Goal: Task Accomplishment & Management: Use online tool/utility

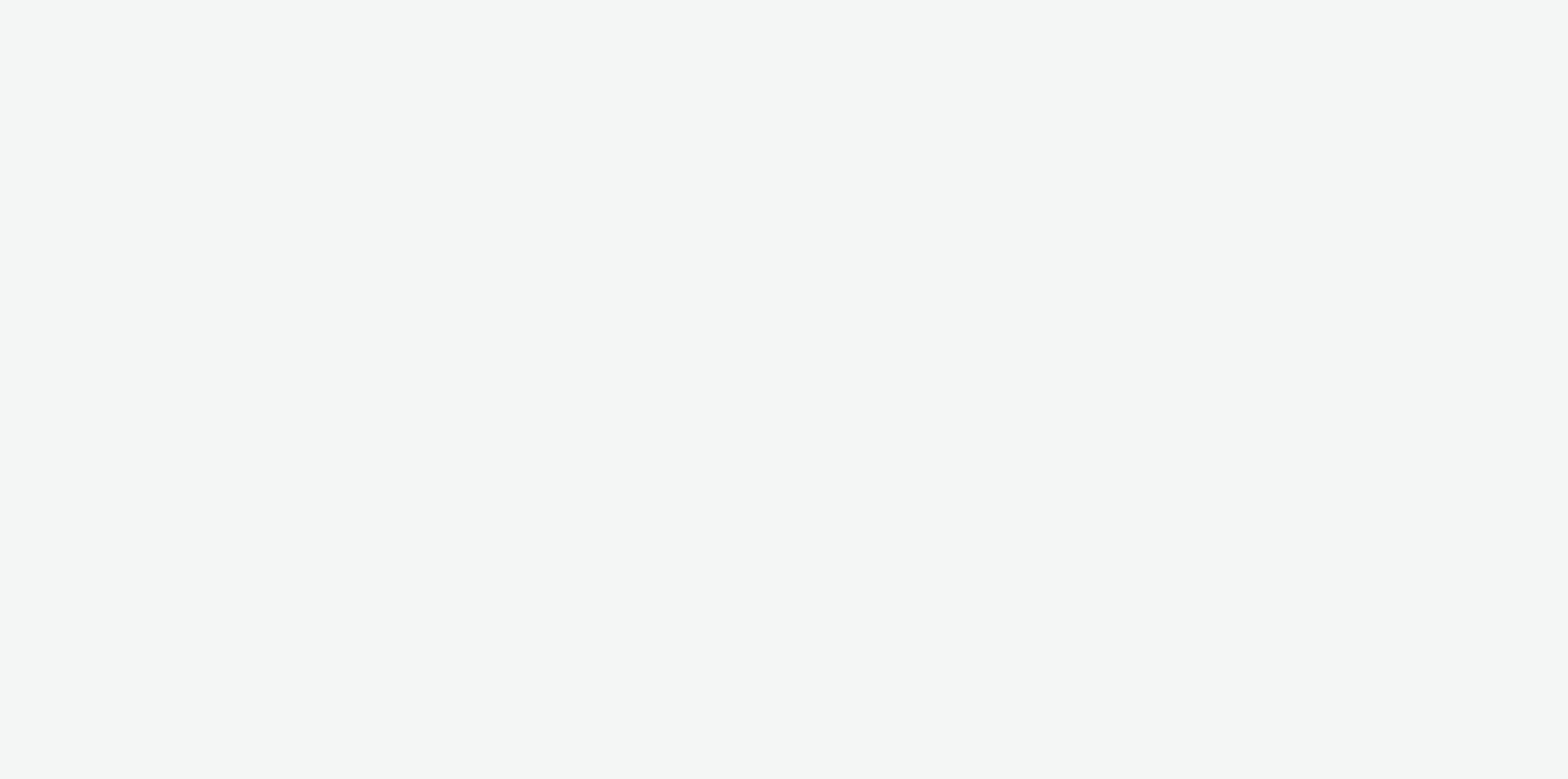
select select "11a7df10-284f-415c-b52a-427acf4c31ae"
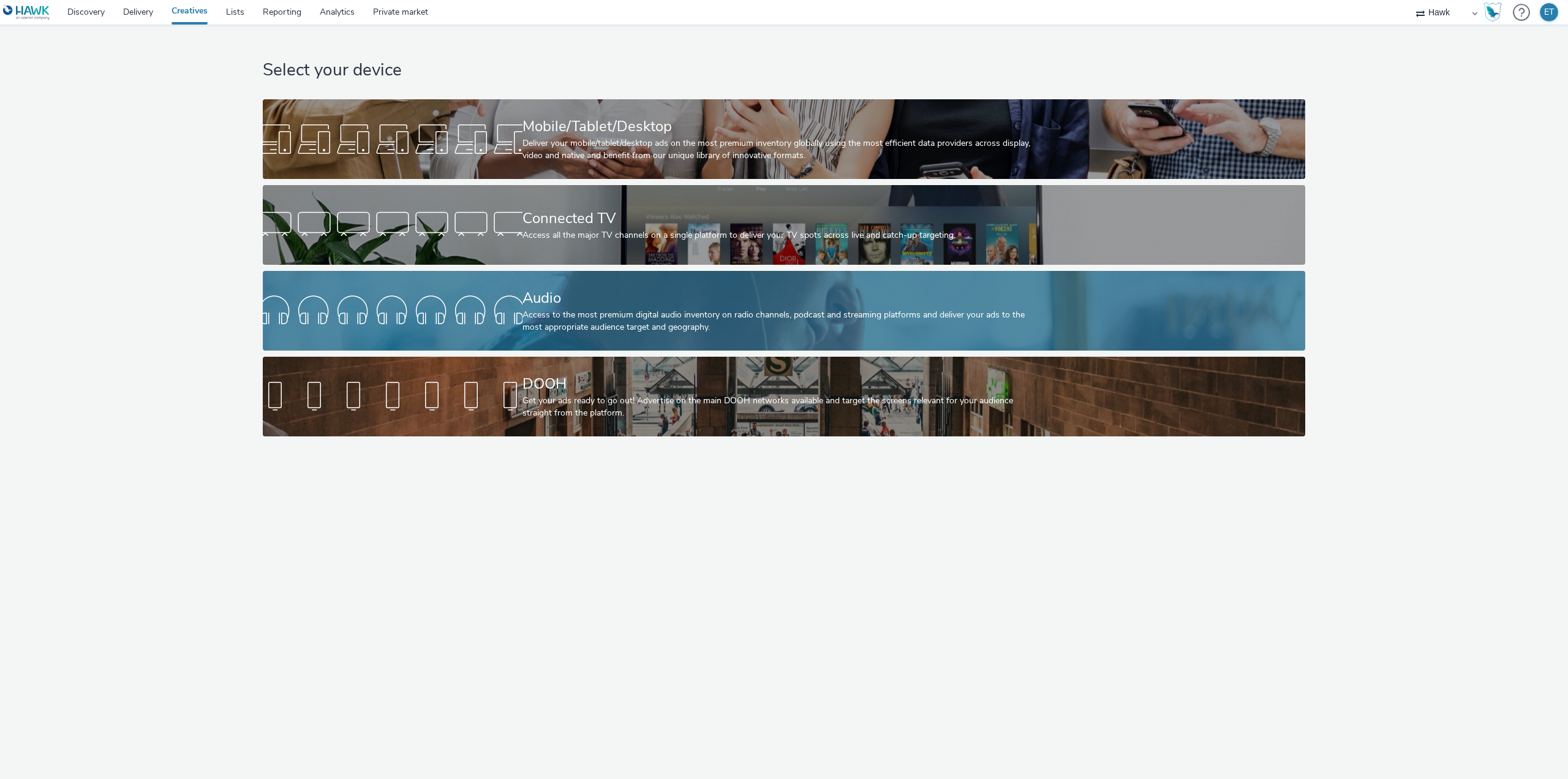
click at [567, 316] on div "Access to the most premium digital audio inventory on radio channels, podcast a…" at bounding box center [782, 321] width 519 height 25
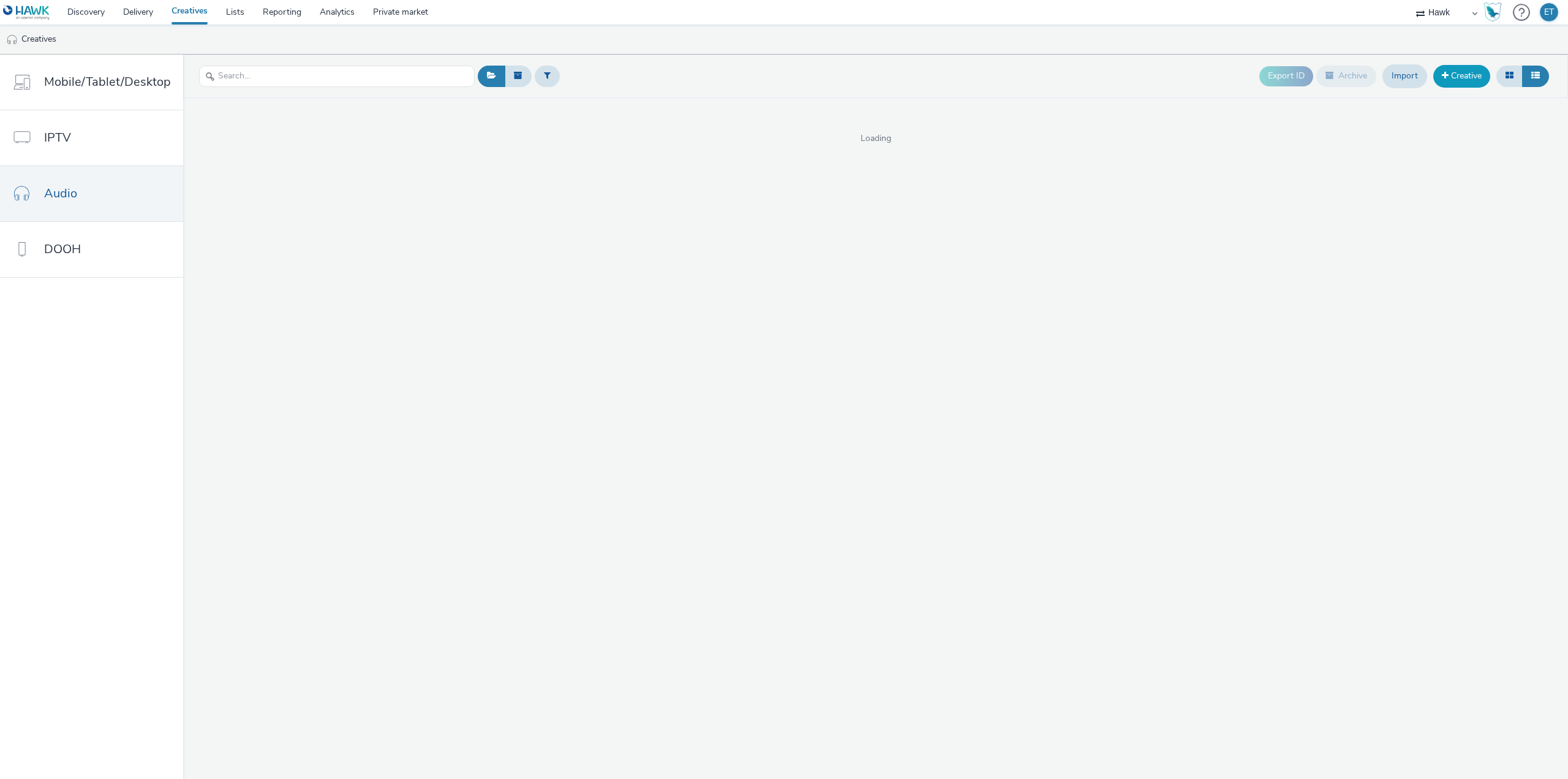
click at [1480, 71] on link "Creative" at bounding box center [1462, 76] width 57 height 22
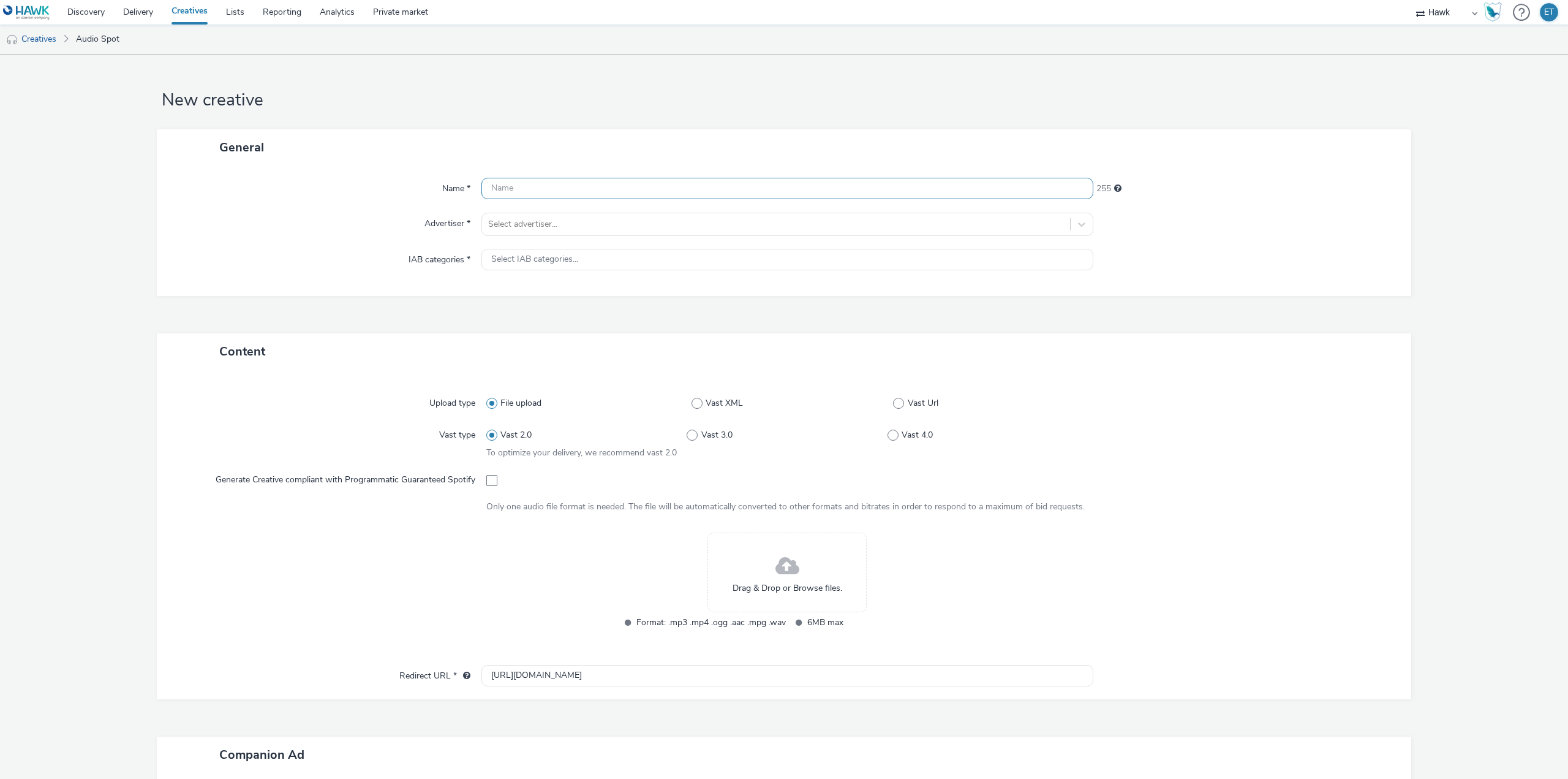
click at [604, 188] on input "text" at bounding box center [787, 188] width 612 height 21
paste input "UK_Bellway Homes_North West Composite_Hawk_Audio_30s_300x250_05.09.2025"
click at [562, 187] on input "UK_Bellway Homes_North West Composite_Hawk_Audio_30s_300x250_05.09.2025" at bounding box center [787, 188] width 612 height 21
drag, startPoint x: 660, startPoint y: 186, endPoint x: 621, endPoint y: 193, distance: 39.6
click at [621, 193] on input "UK_Bellway Homes [GEOGRAPHIC_DATA] West Composite_Hawk_Audio_30s_300x250_05.09.…" at bounding box center [787, 188] width 612 height 21
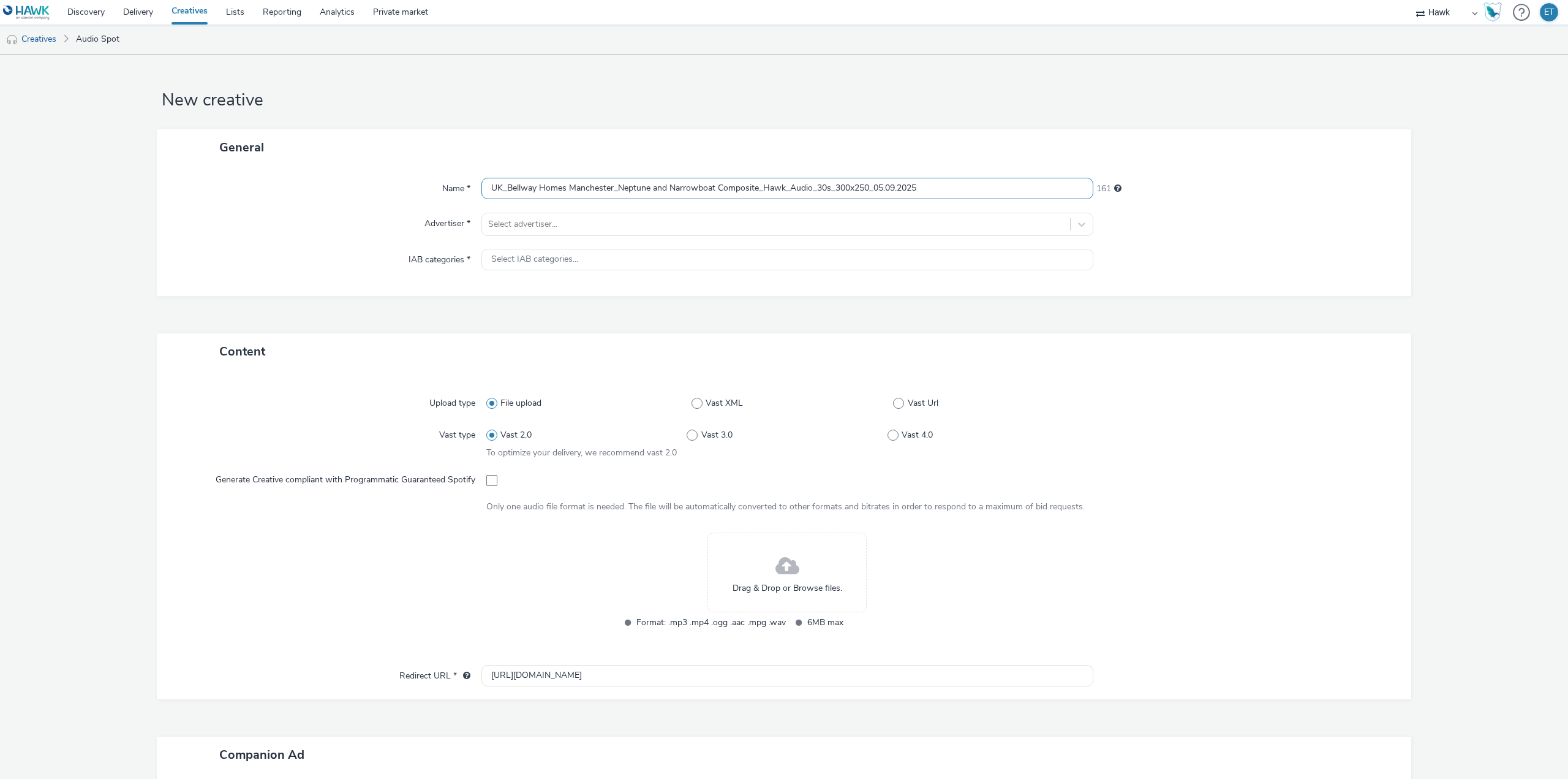
click at [877, 187] on input "UK_Bellway Homes Manchester_Neptune and Narrowboat Composite_Hawk_Audio_30s_300…" at bounding box center [787, 188] width 612 height 21
type input "UK_Bellway Homes Manchester_Neptune and Narrowboat Composite_Hawk_Audio_30s_300…"
click at [553, 226] on div at bounding box center [776, 224] width 576 height 14
type input "bellwa"
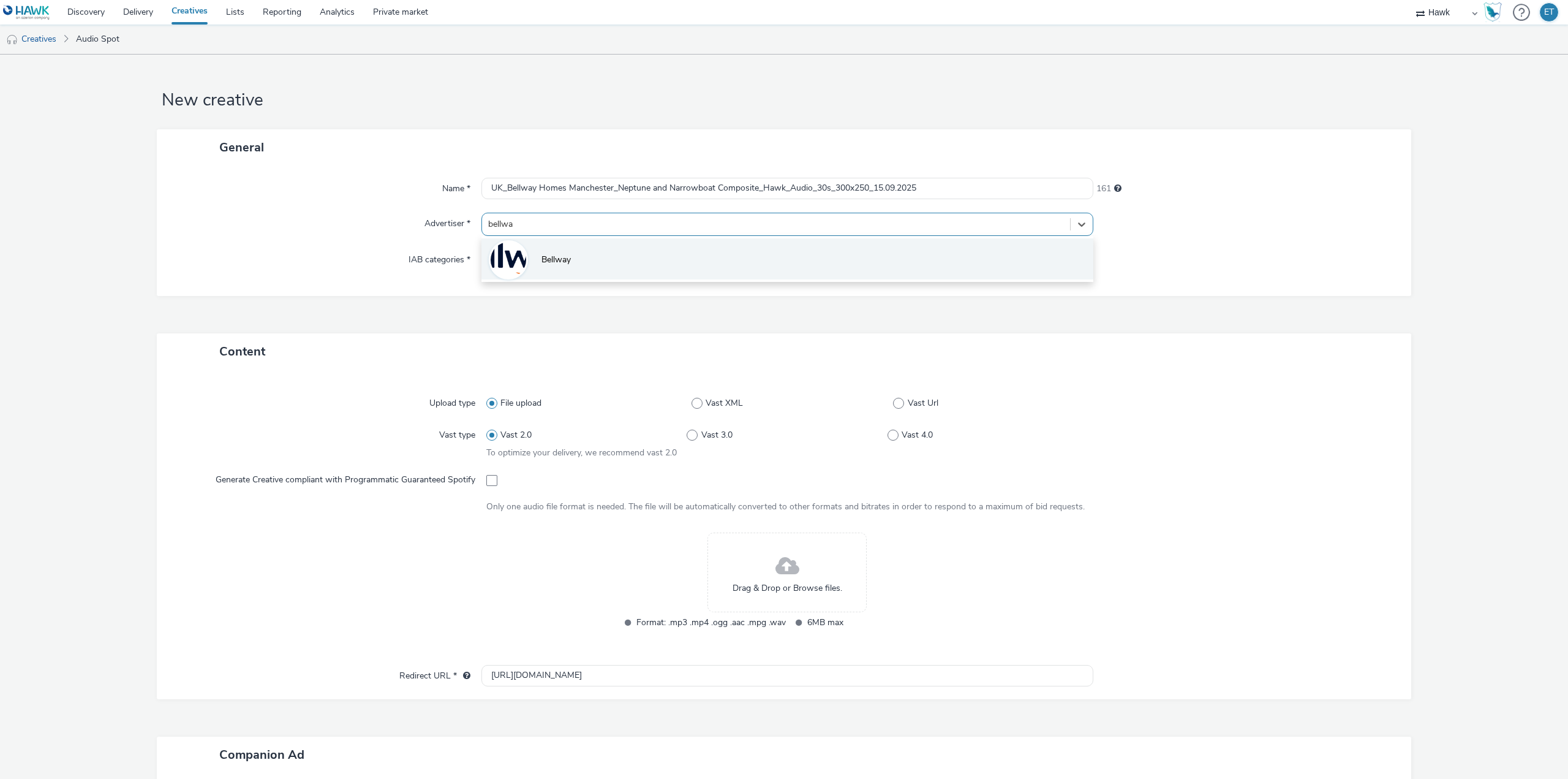
click at [578, 264] on li "Bellway" at bounding box center [787, 258] width 612 height 41
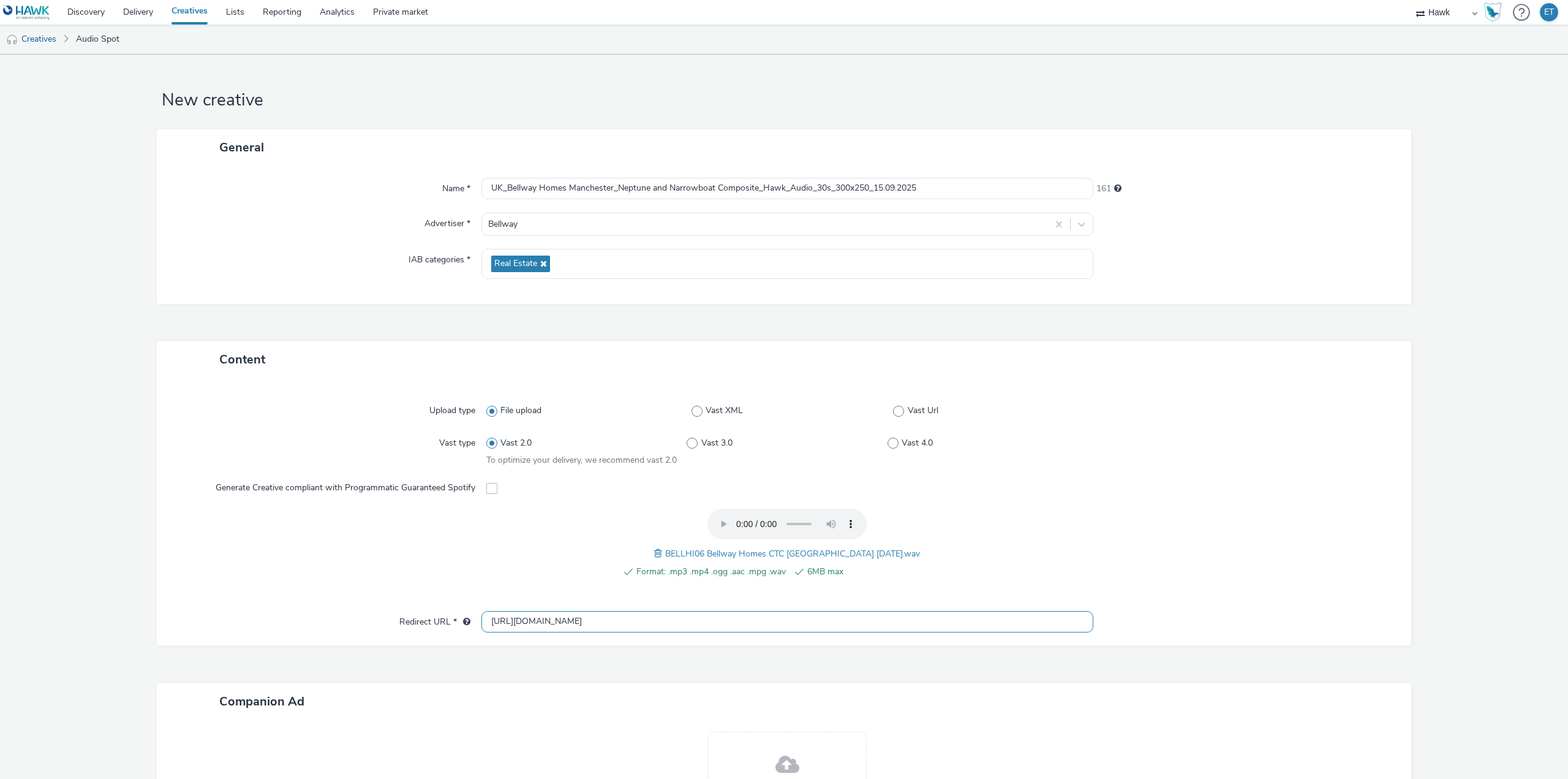
drag, startPoint x: 675, startPoint y: 622, endPoint x: 446, endPoint y: 620, distance: 229.0
click at [446, 620] on div "Redirect URL * [URL][DOMAIN_NAME]" at bounding box center [784, 621] width 1230 height 22
paste input "s://[DOMAIN_NAME][URL]"
type input "[URL][DOMAIN_NAME]"
click at [103, 580] on form "New creative General Name * UK_Bellway Homes Manchester_Neptune and Narrowboat …" at bounding box center [784, 489] width 1568 height 871
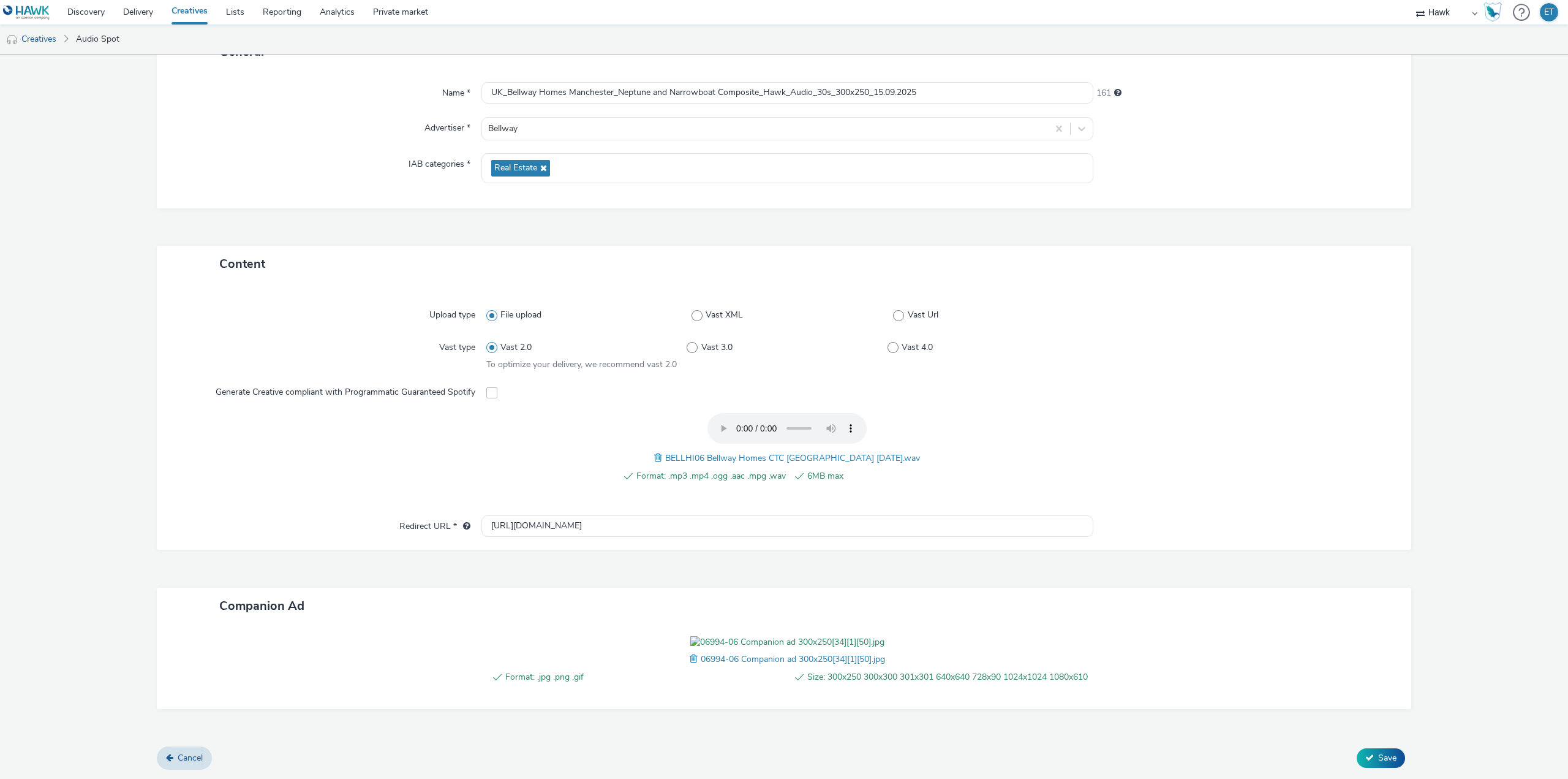
scroll to position [179, 0]
click at [1378, 755] on span "Save" at bounding box center [1387, 757] width 19 height 12
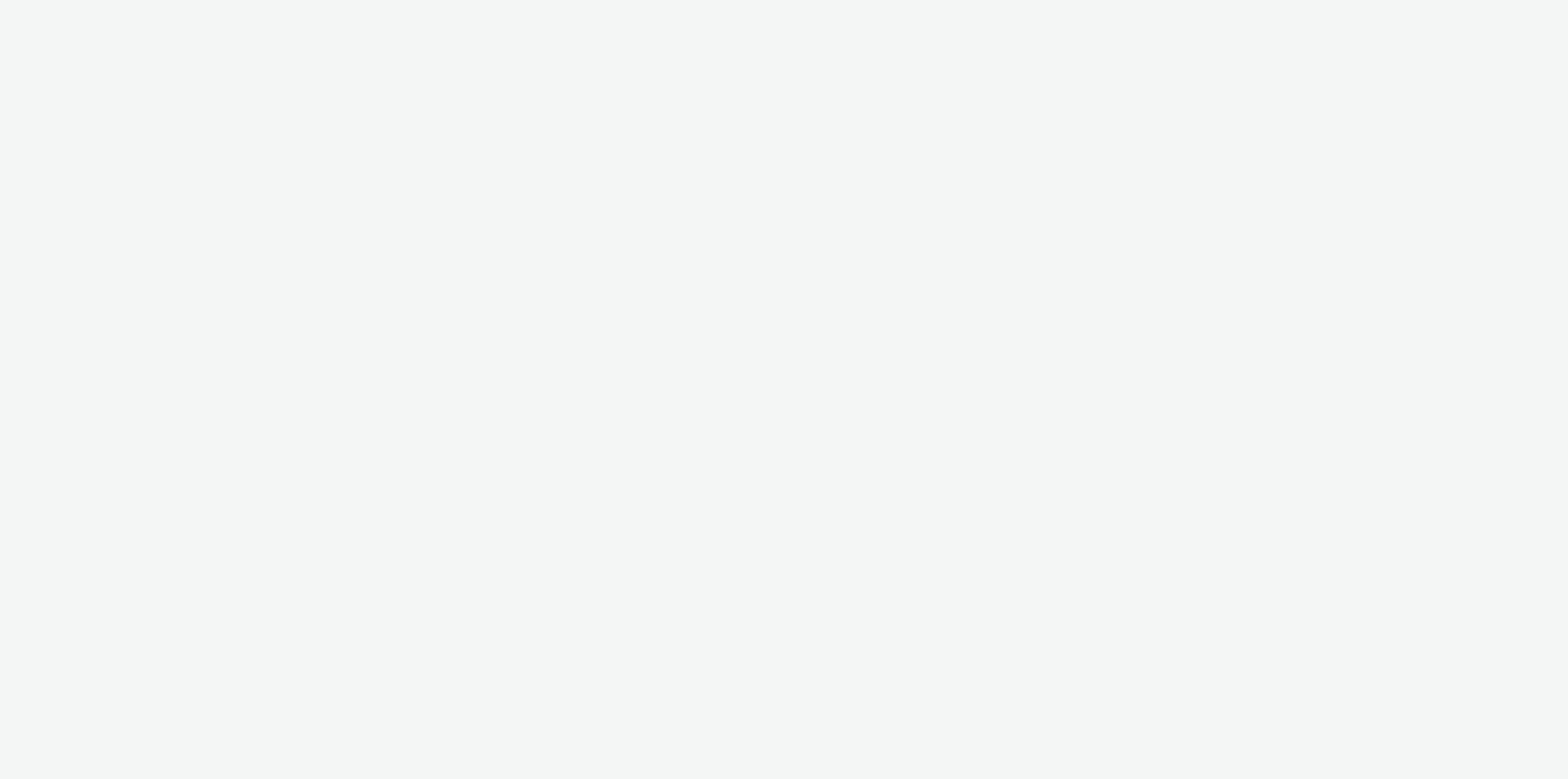
select select "11a7df10-284f-415c-b52a-427acf4c31ae"
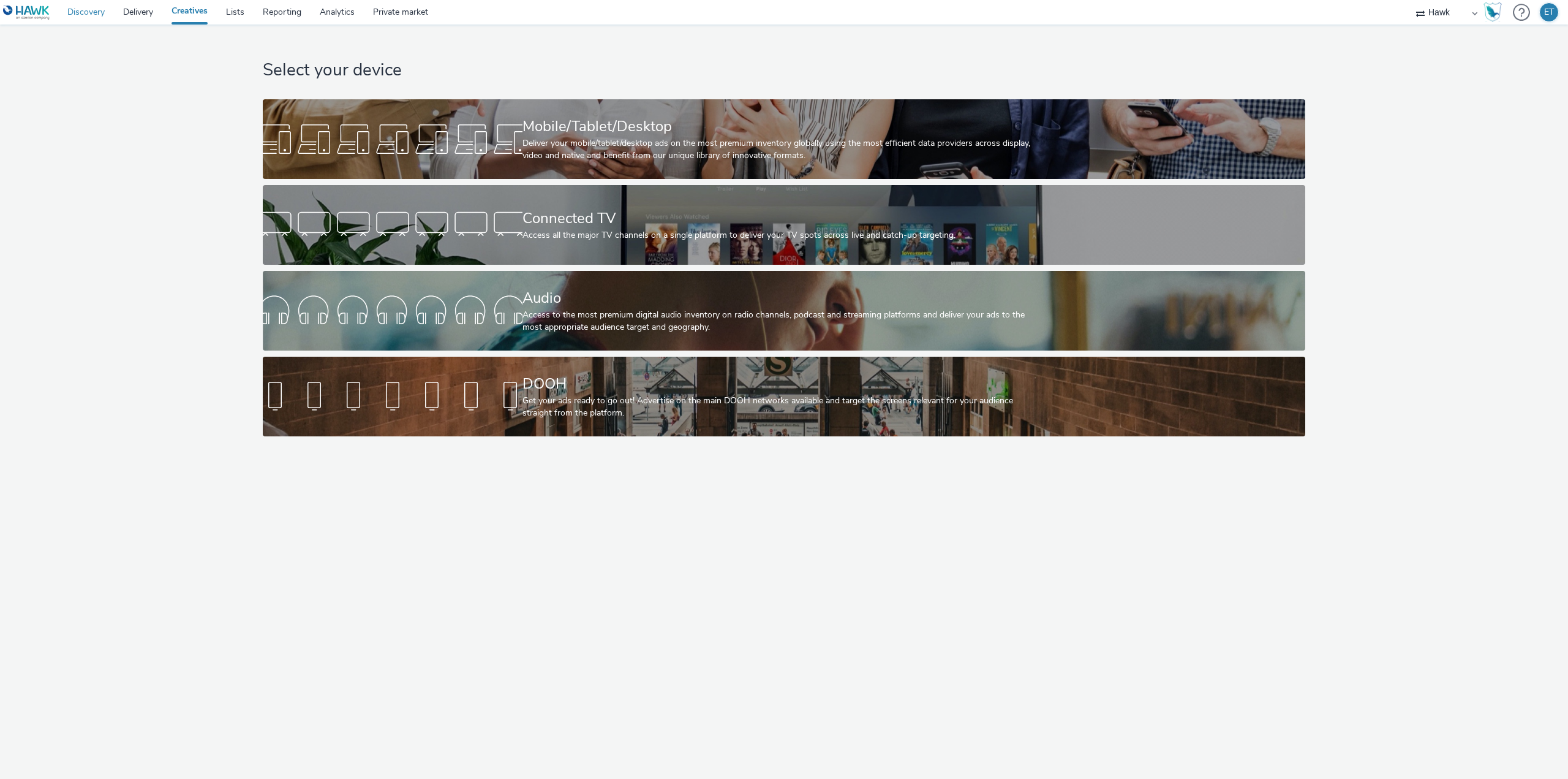
click at [78, 12] on link "Discovery" at bounding box center [86, 12] width 56 height 24
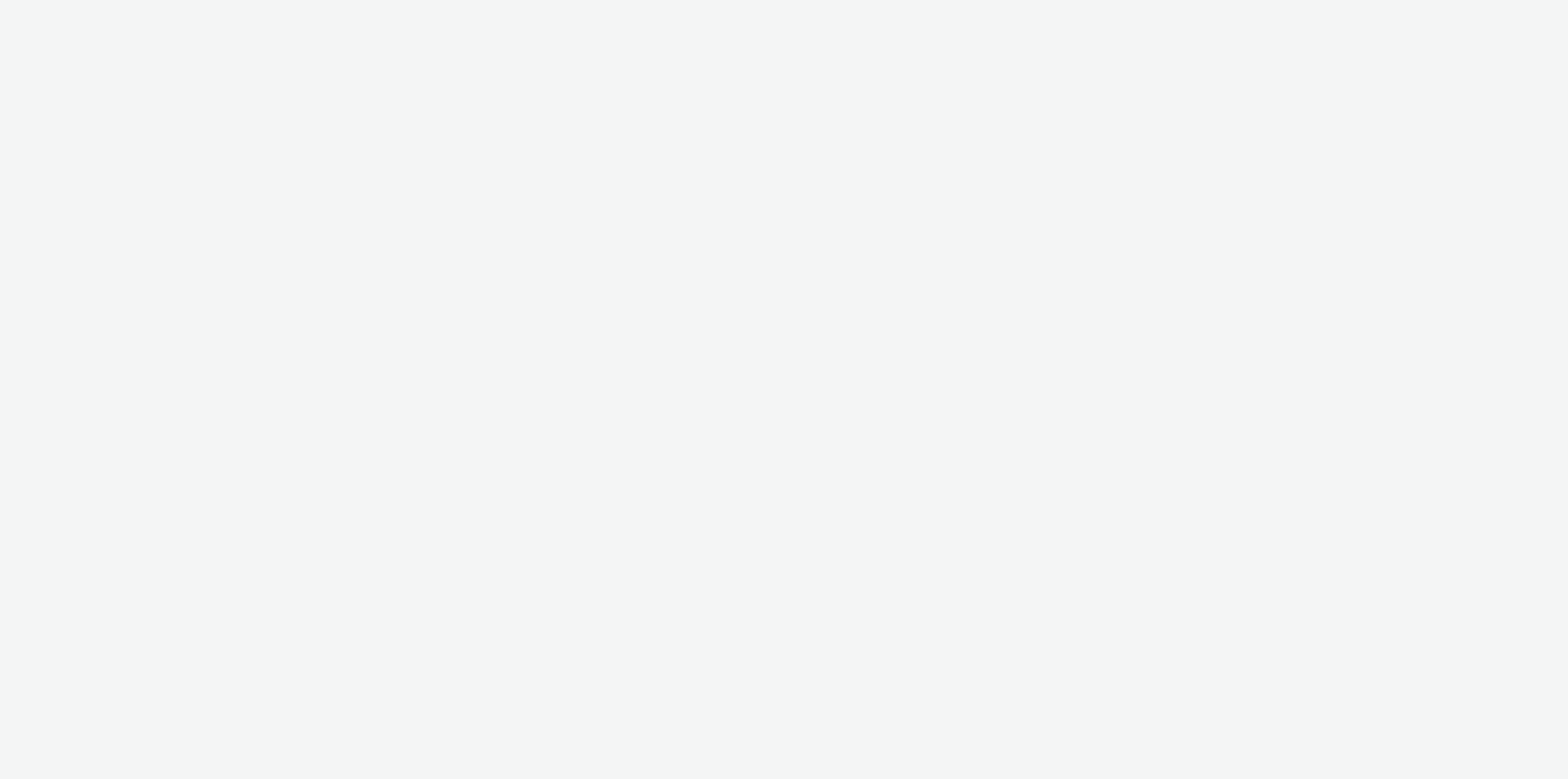
select select "11a7df10-284f-415c-b52a-427acf4c31ae"
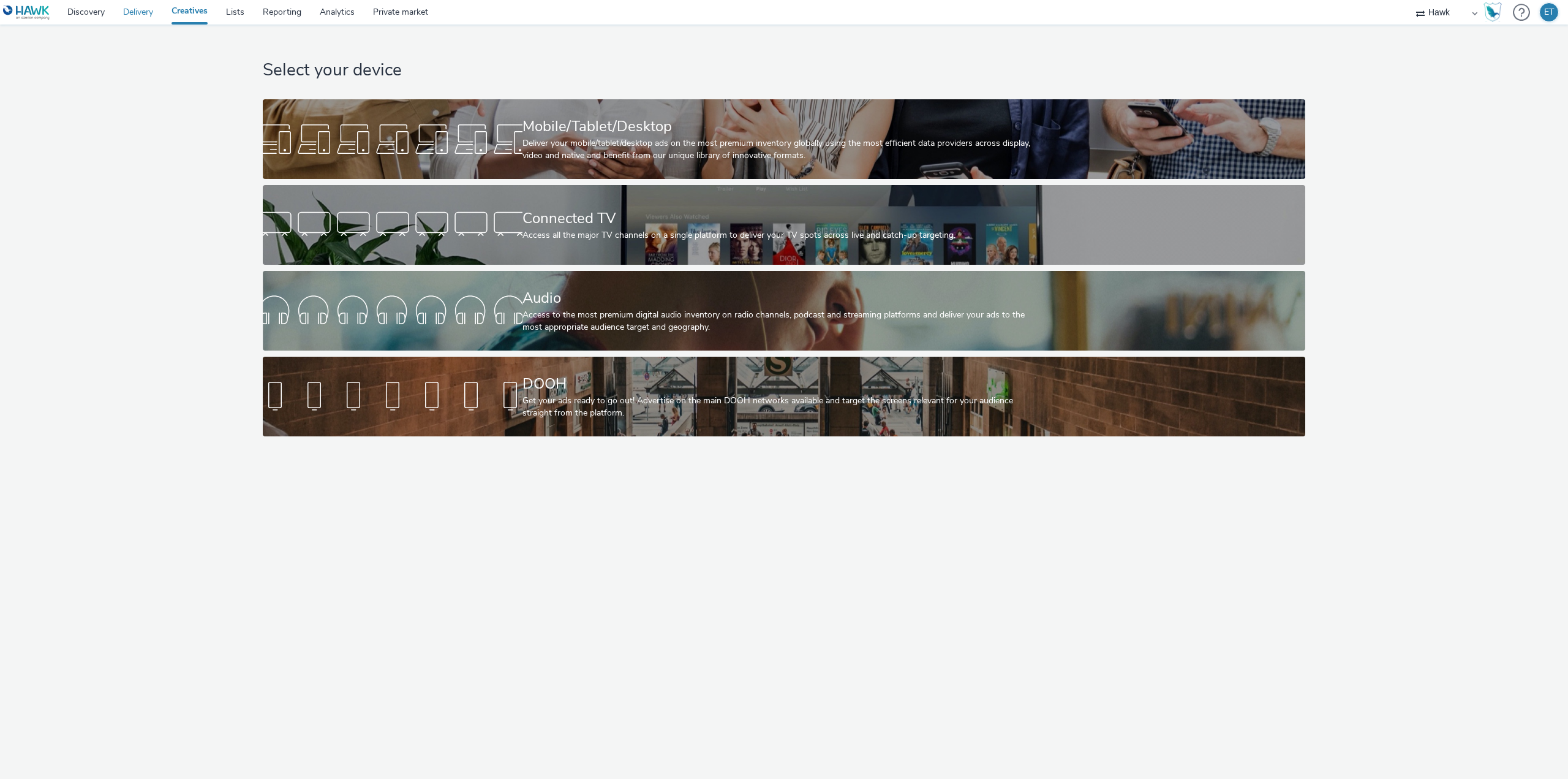
click at [130, 15] on link "Delivery" at bounding box center [138, 12] width 48 height 24
